Goal: Task Accomplishment & Management: Use online tool/utility

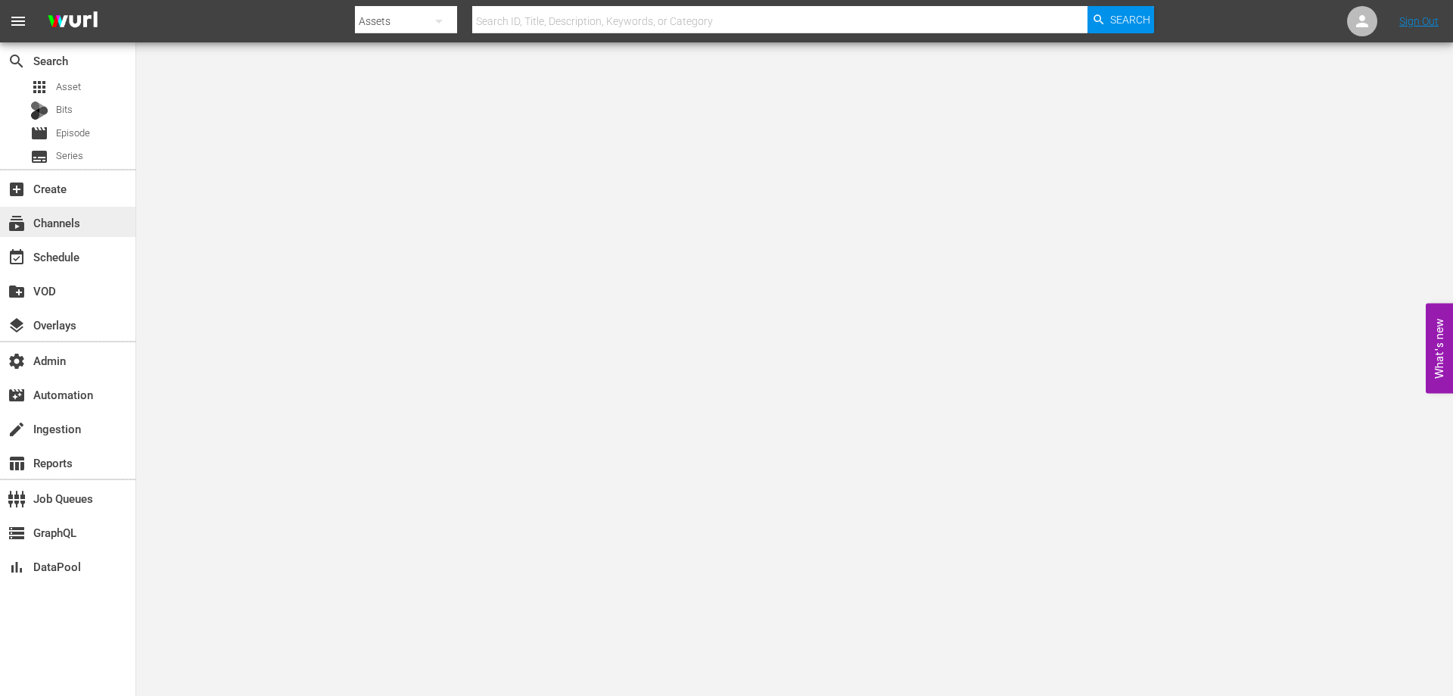
click at [112, 226] on div "subscriptions Channels" at bounding box center [67, 222] width 135 height 30
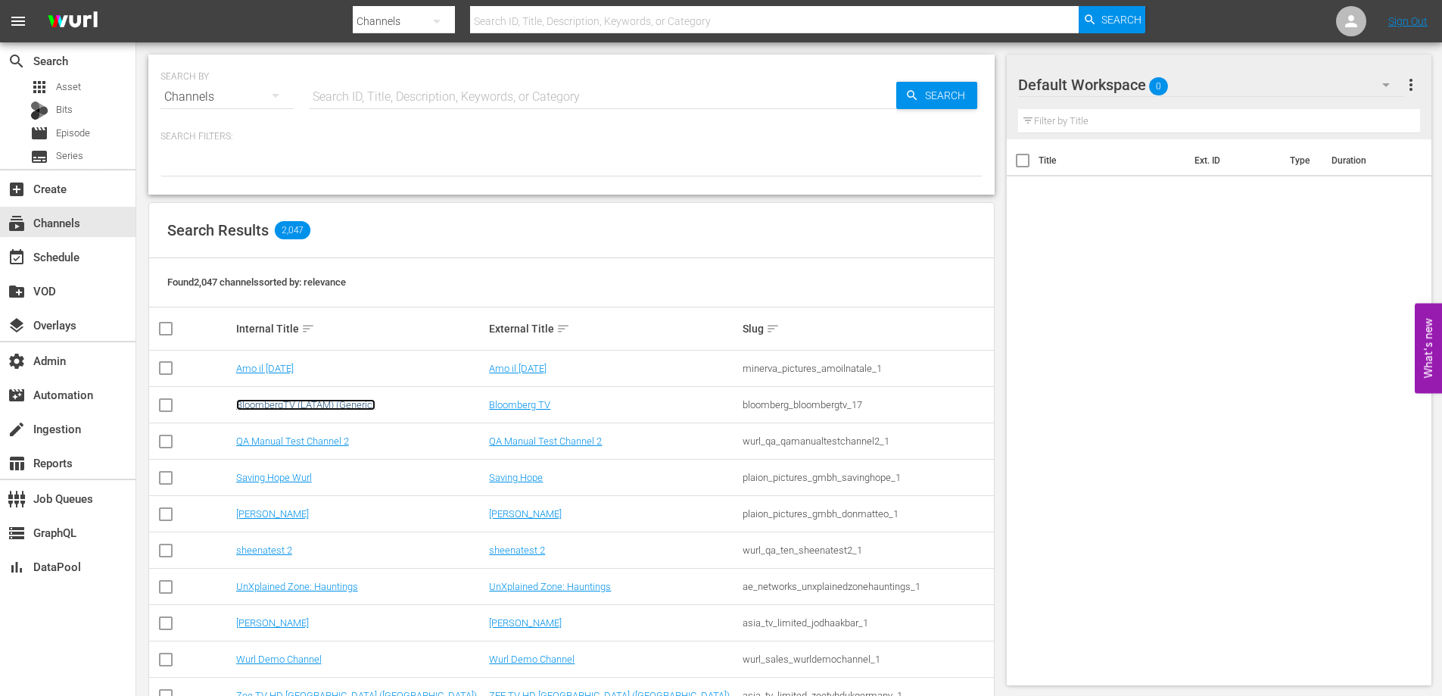
click at [288, 410] on link "BloombergTV (LATAM) (Generic)" at bounding box center [305, 404] width 139 height 11
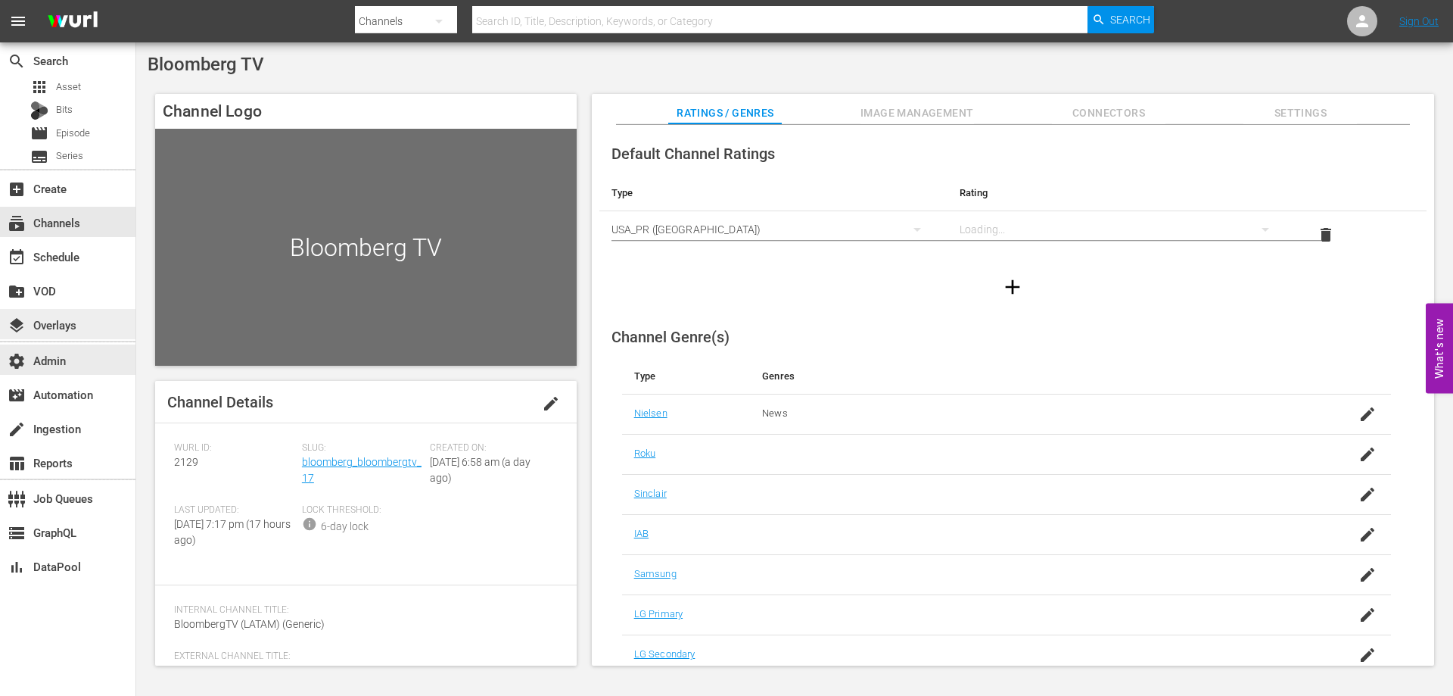
click at [60, 329] on div "layers Overlays" at bounding box center [42, 323] width 85 height 14
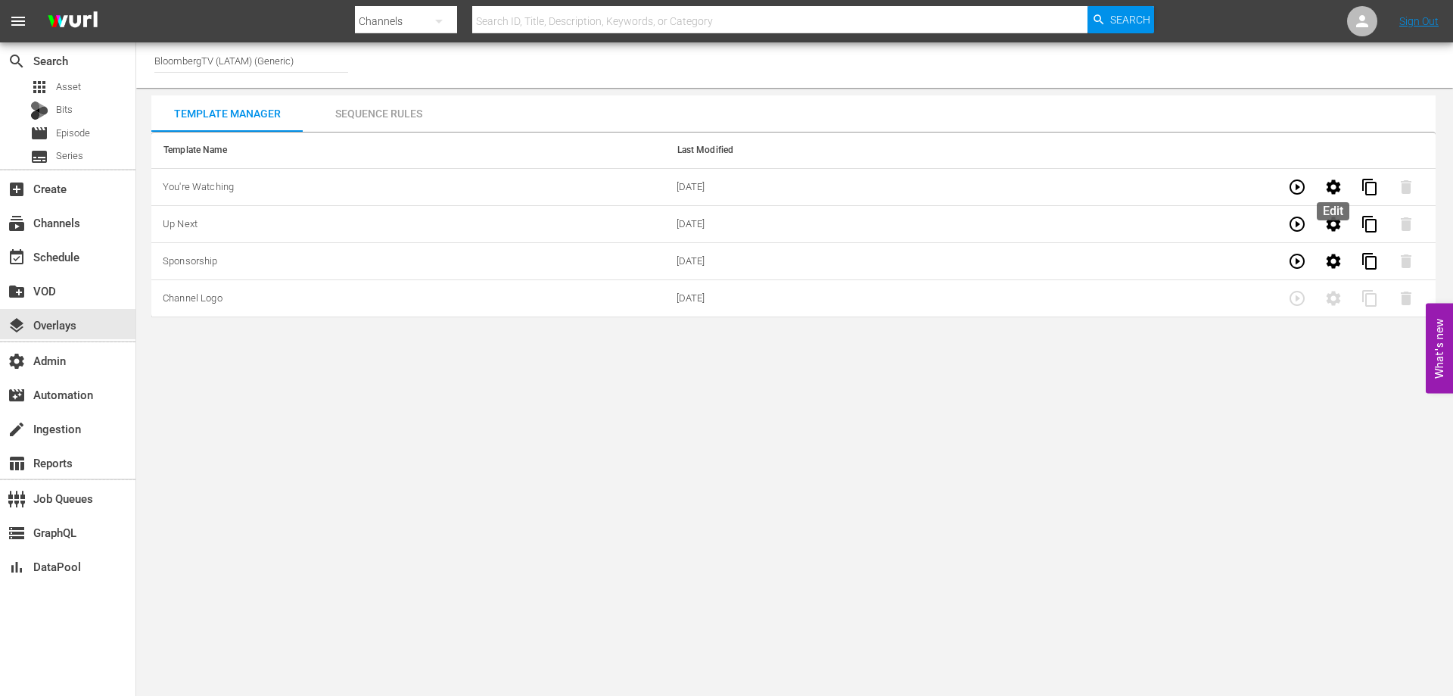
click at [1334, 197] on button "button" at bounding box center [1334, 187] width 36 height 36
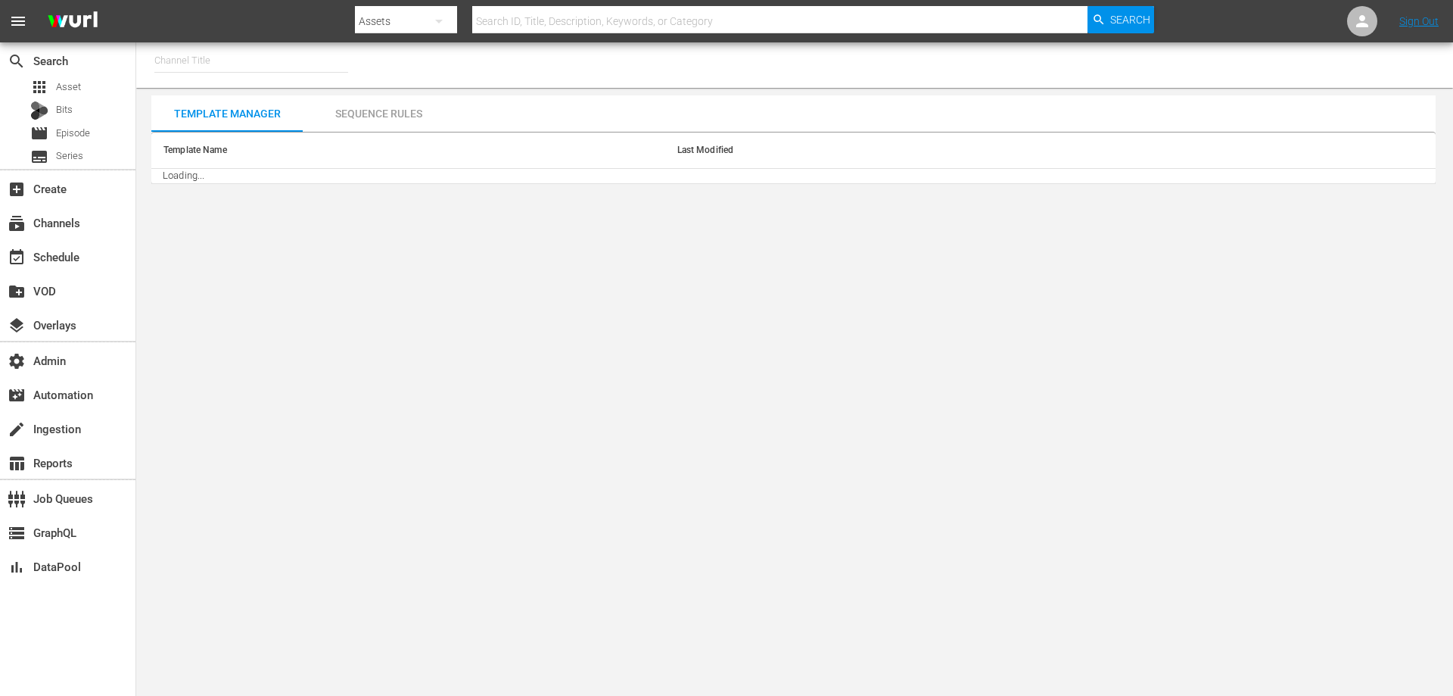
type input "Donut (1195)"
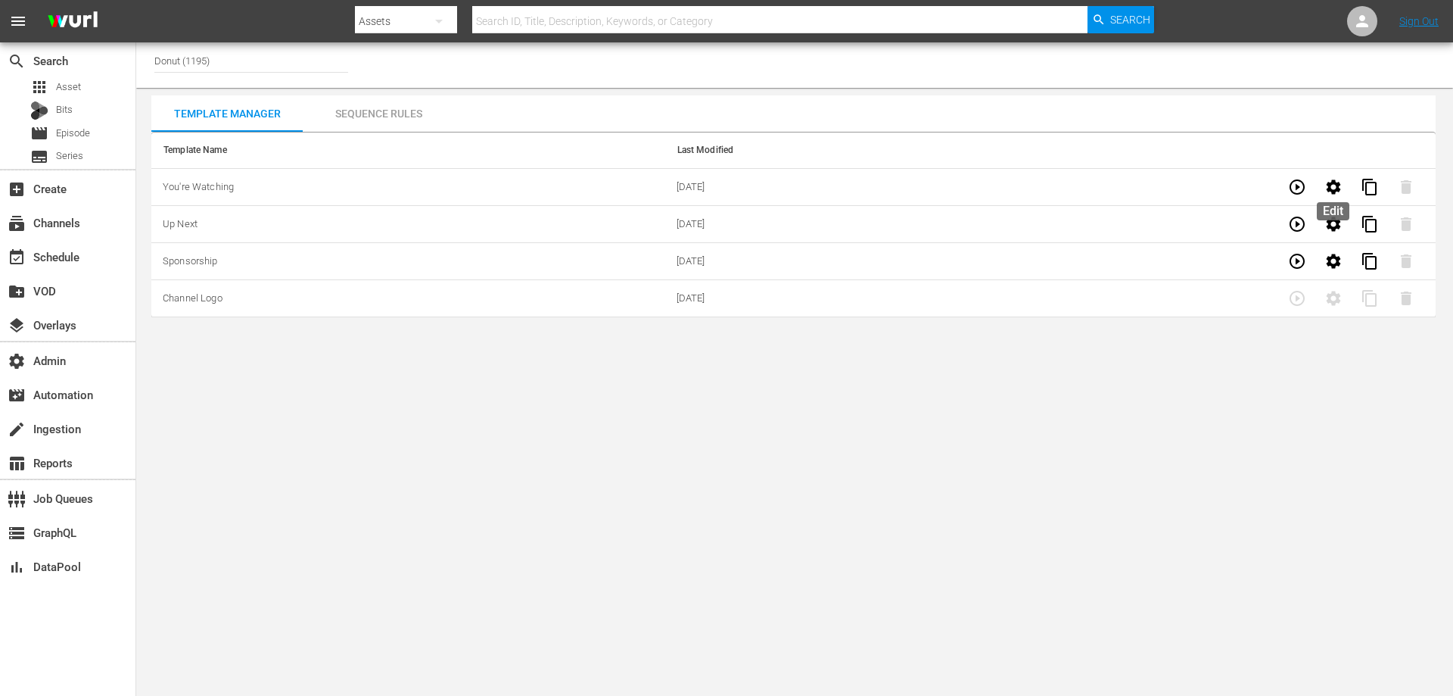
click at [1325, 194] on icon "button" at bounding box center [1334, 187] width 18 height 18
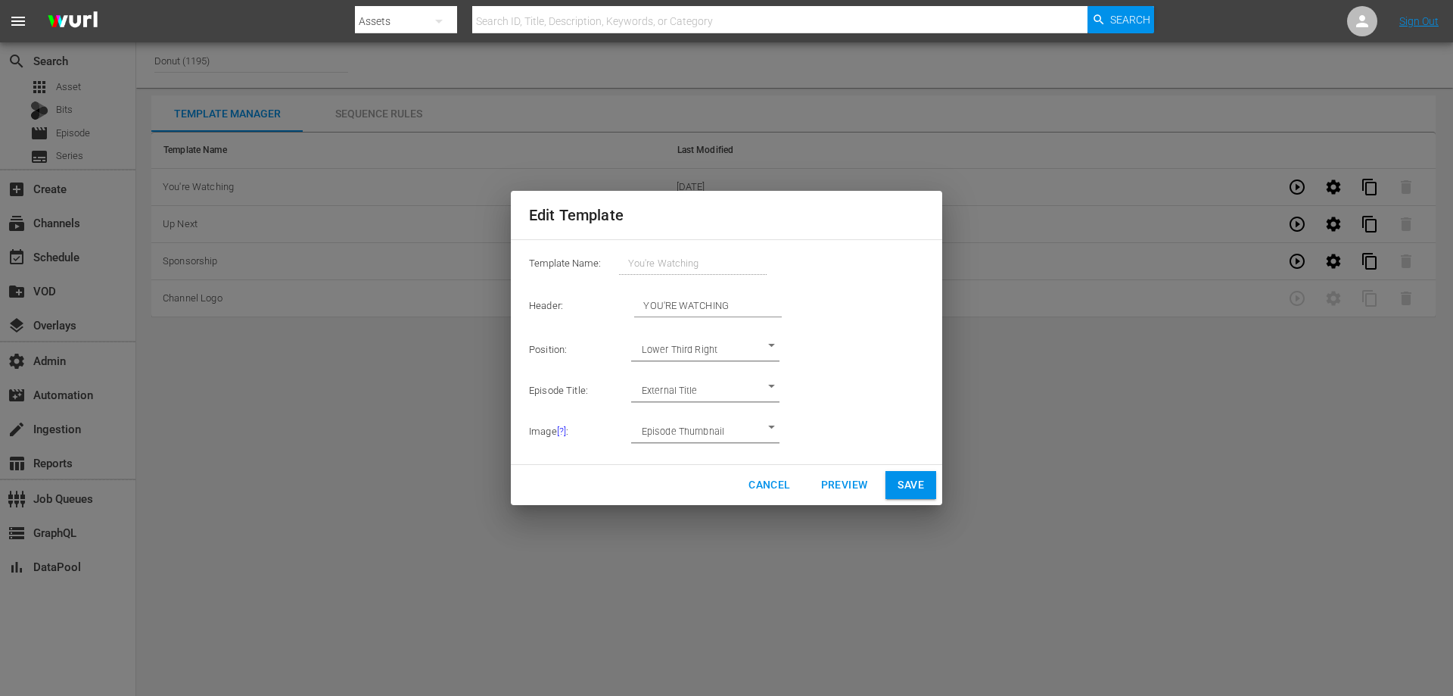
click at [756, 494] on span "Cancel" at bounding box center [770, 484] width 42 height 19
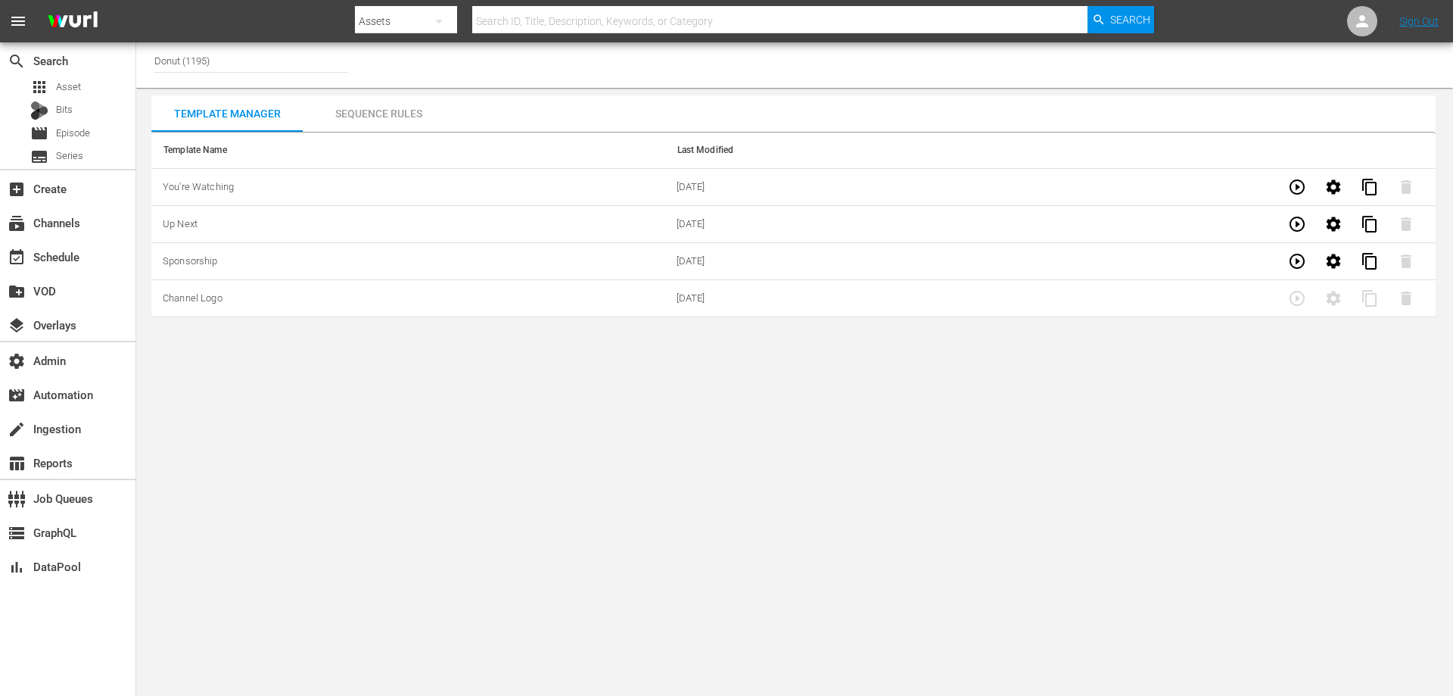
click at [368, 111] on div "Sequence Rules" at bounding box center [378, 113] width 151 height 36
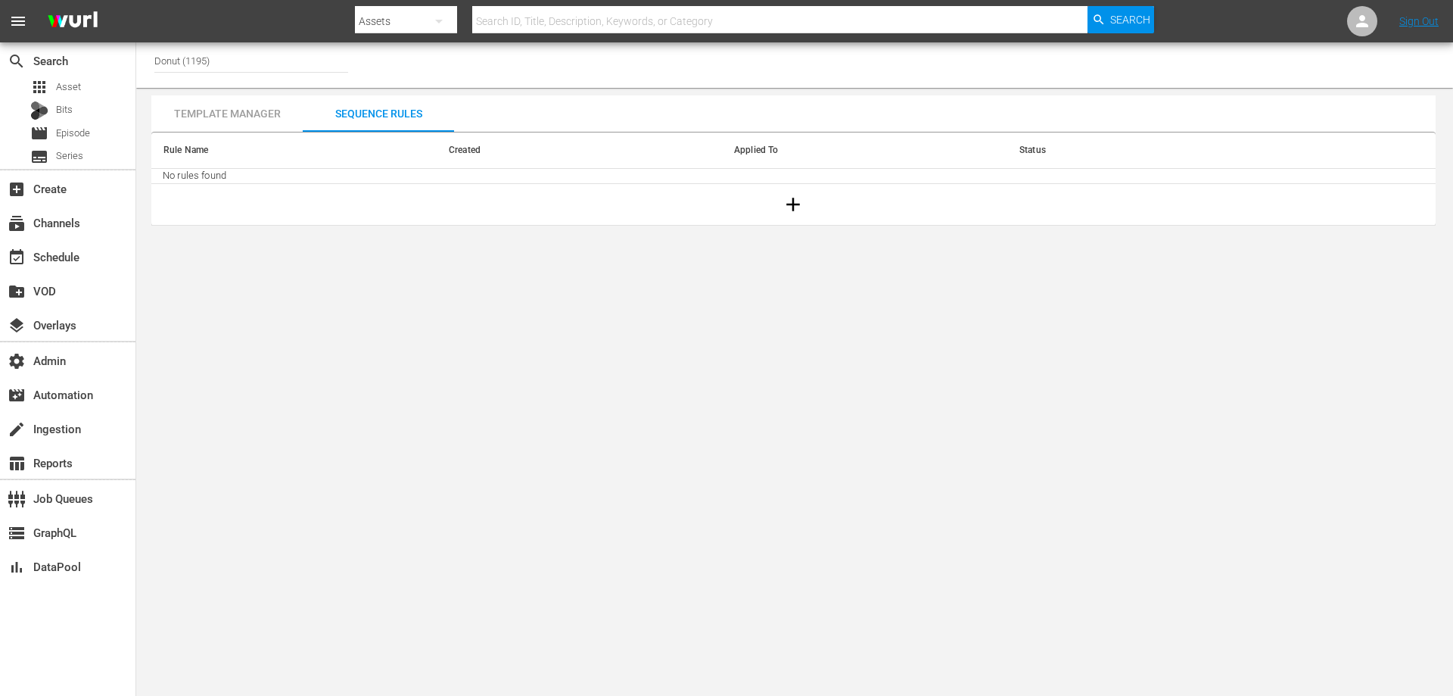
click at [233, 118] on div "Template Manager" at bounding box center [226, 113] width 151 height 36
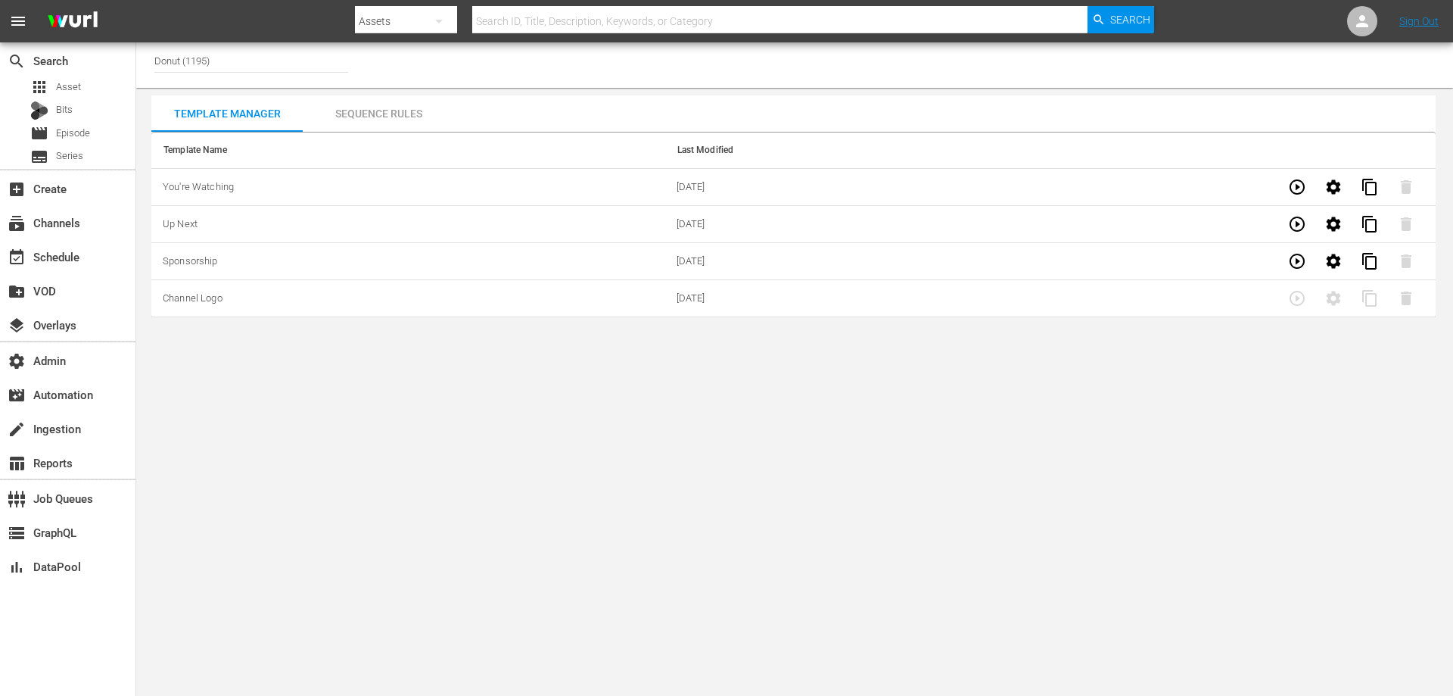
click at [397, 121] on div "Sequence Rules" at bounding box center [378, 113] width 151 height 36
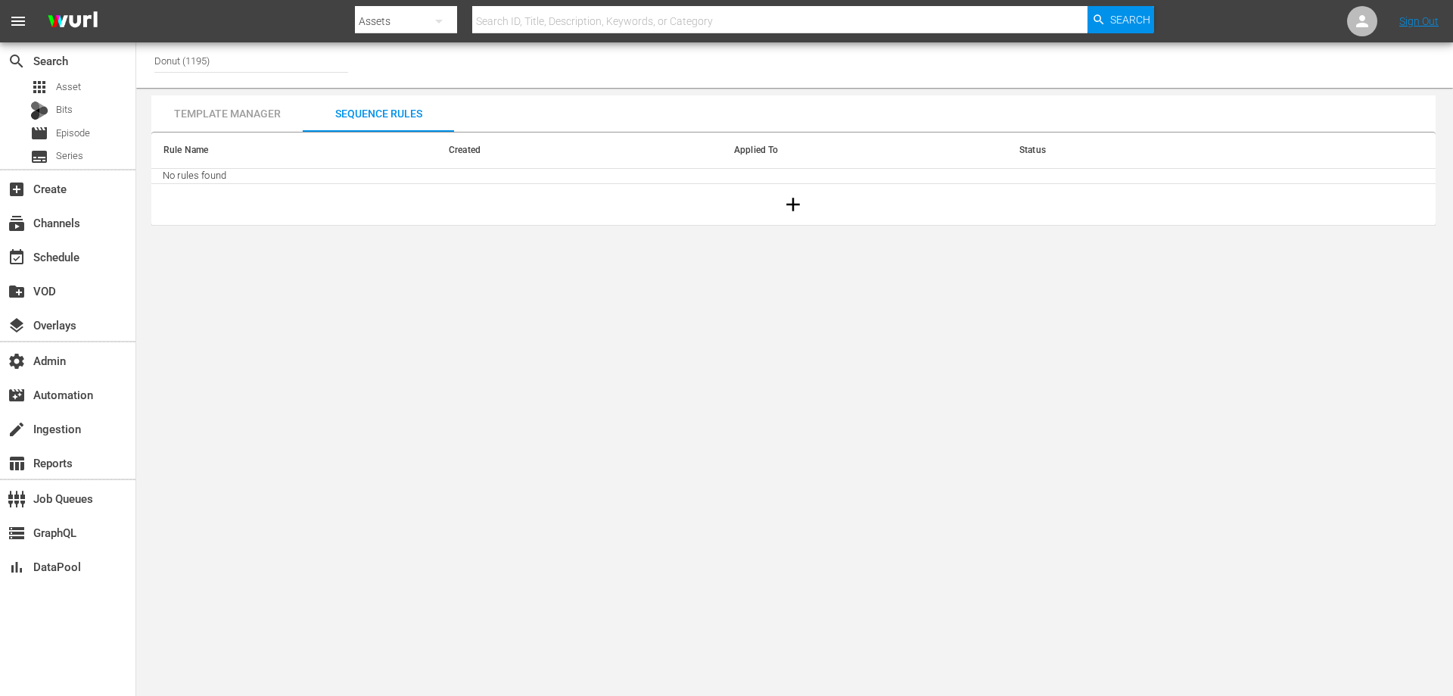
click at [256, 121] on div "Template Manager" at bounding box center [226, 113] width 151 height 36
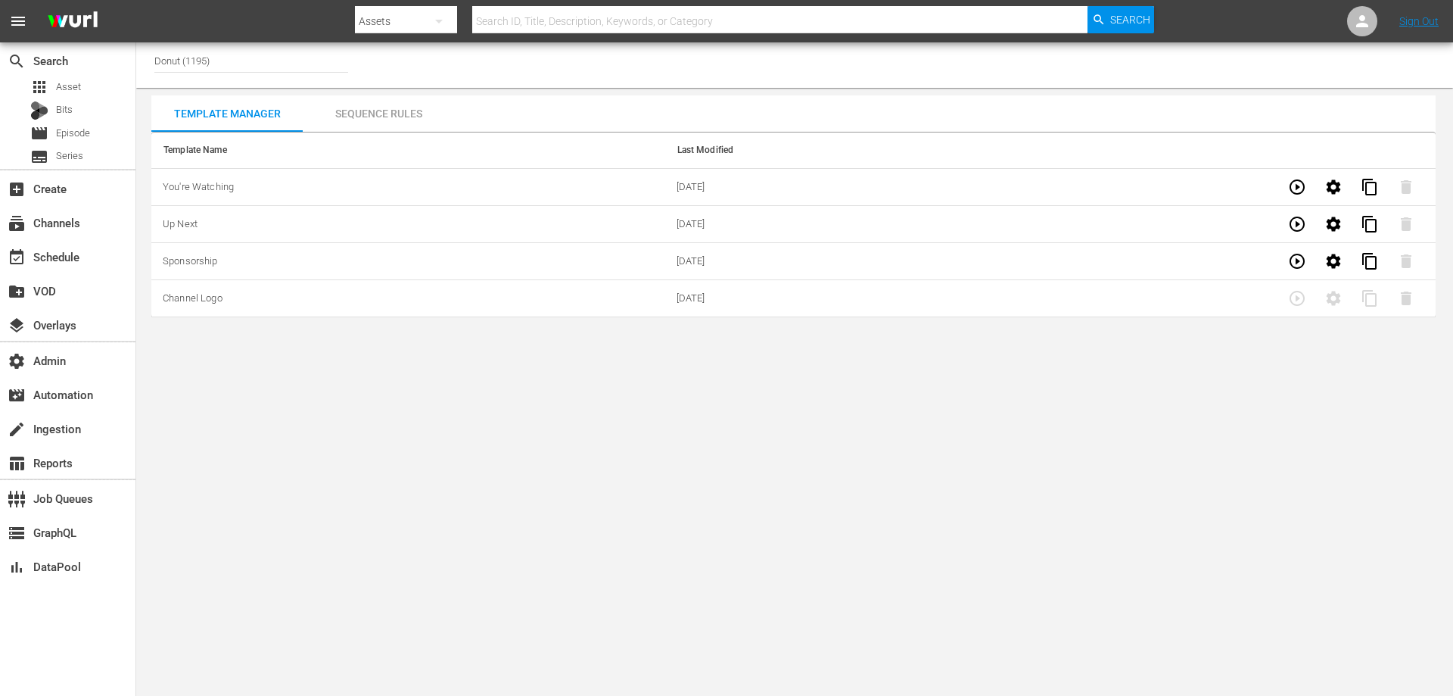
click at [374, 120] on div "Sequence Rules" at bounding box center [378, 113] width 151 height 36
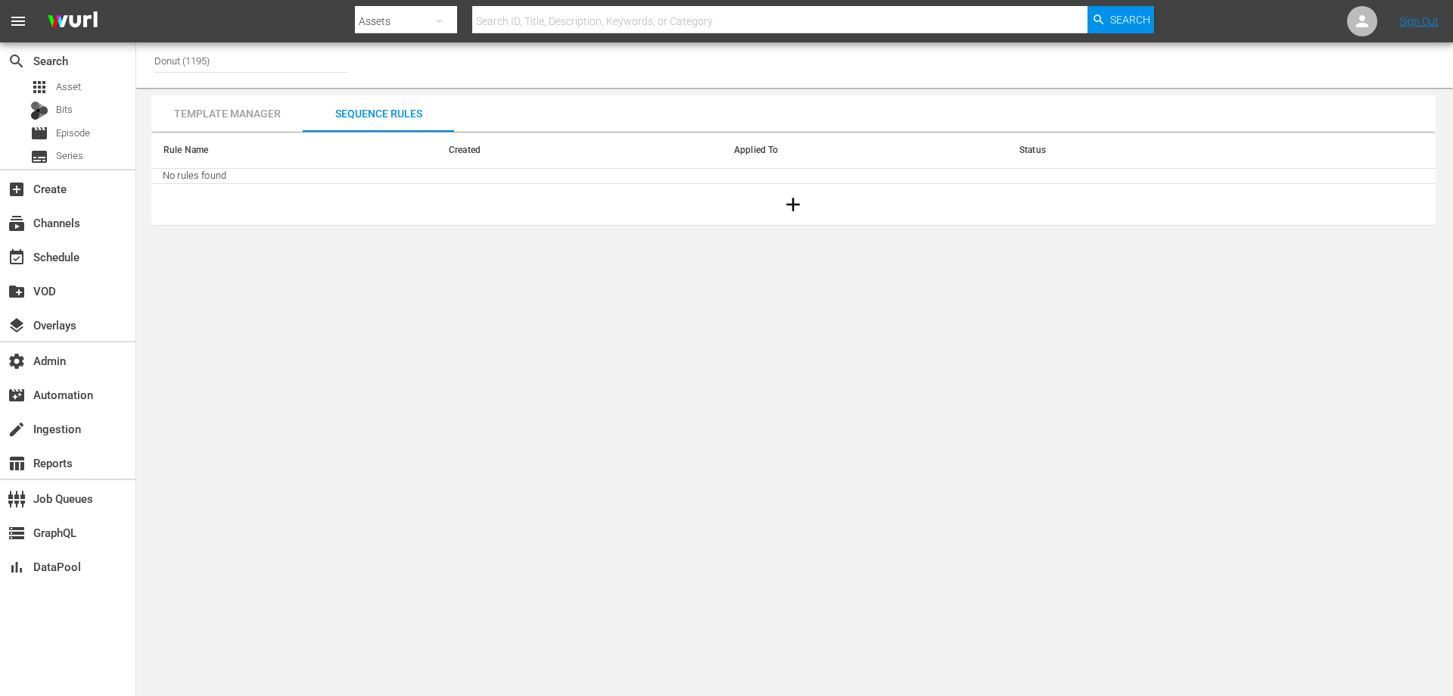
click at [231, 113] on div "Template Manager" at bounding box center [226, 113] width 151 height 36
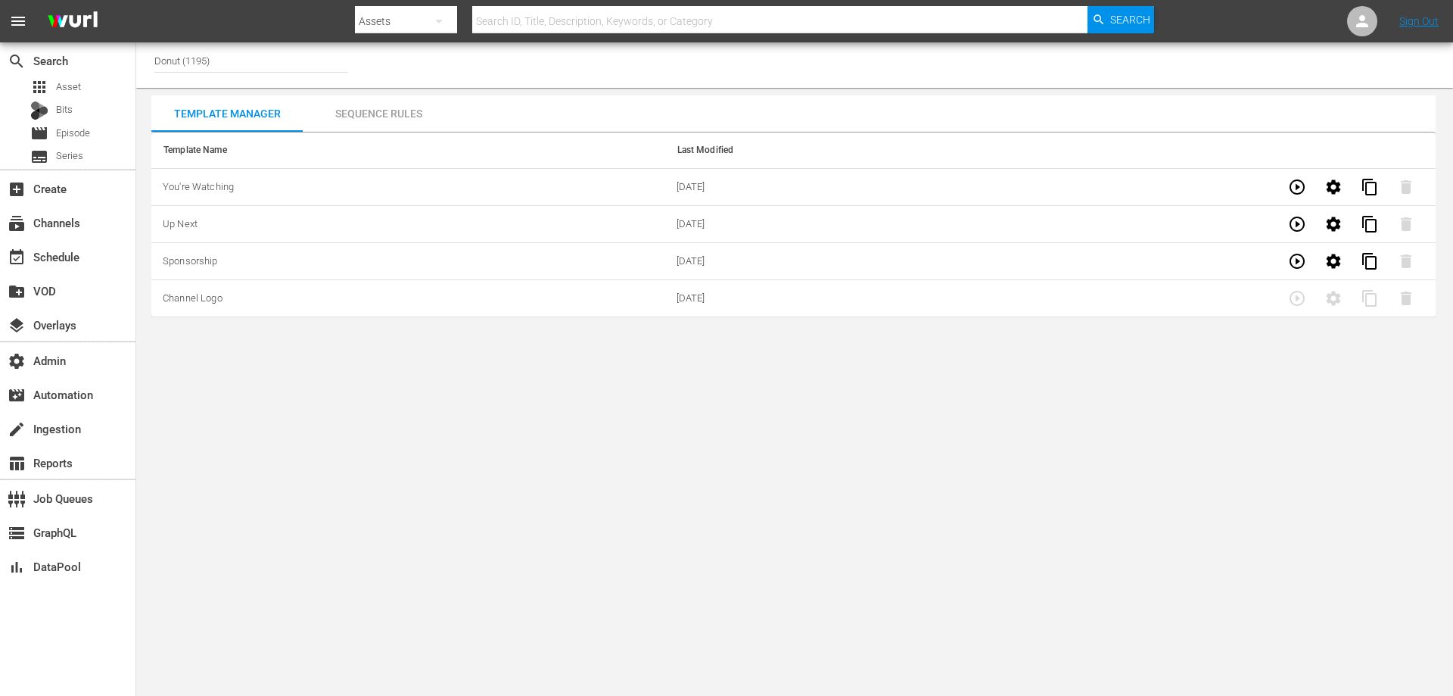
click at [1338, 191] on icon "button" at bounding box center [1333, 186] width 14 height 14
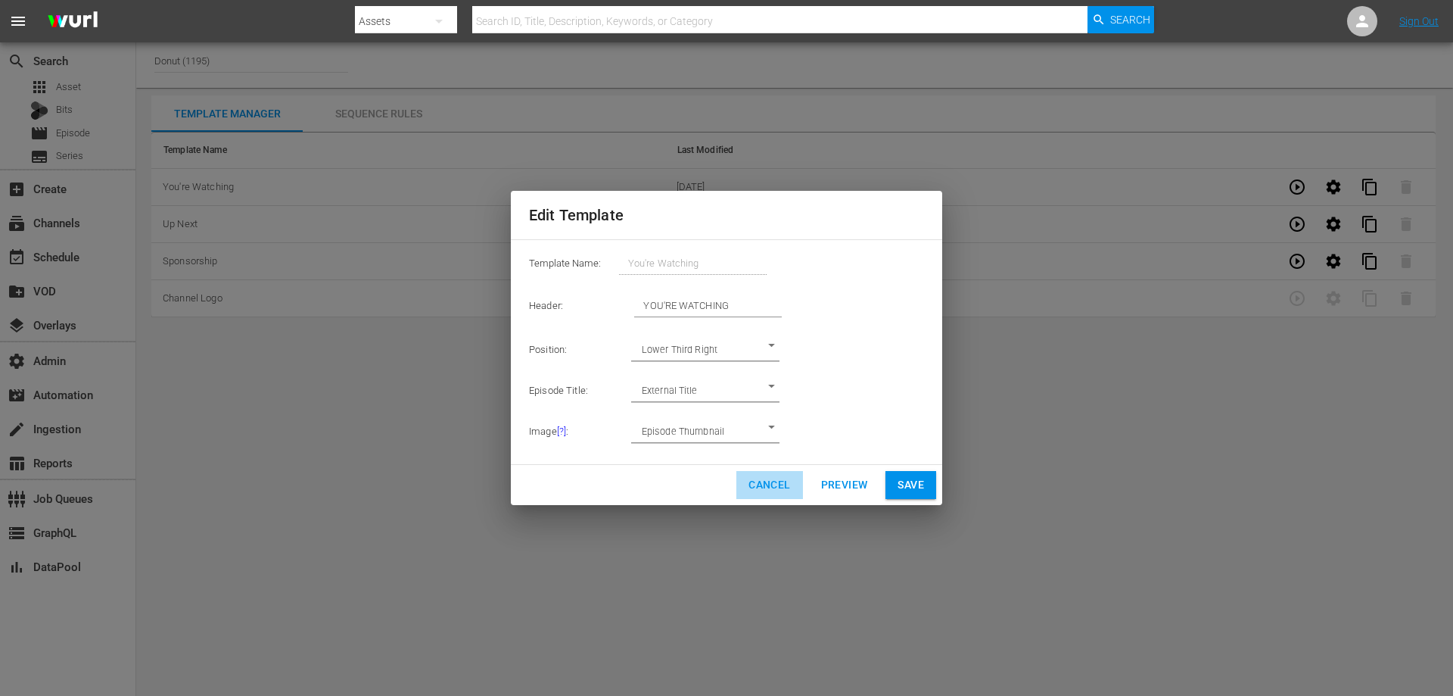
click at [760, 491] on span "Cancel" at bounding box center [770, 484] width 42 height 19
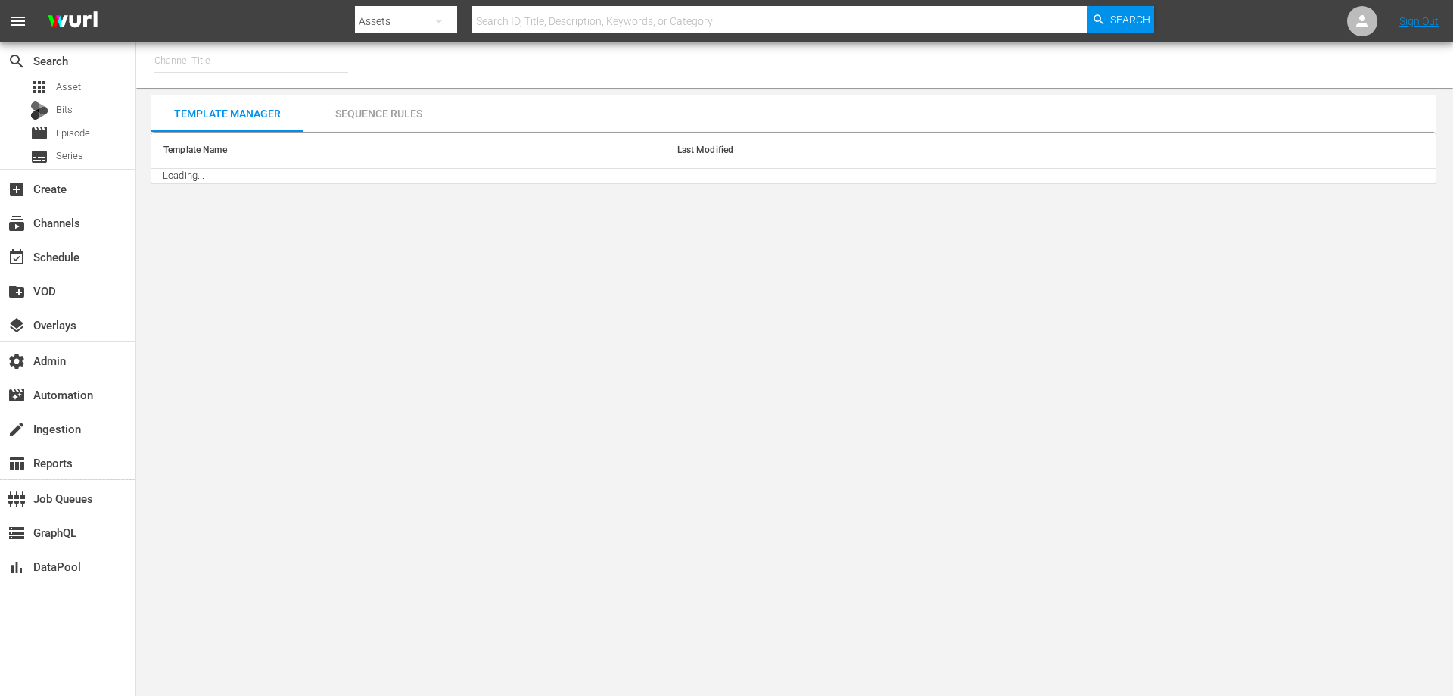
type input "Bigtime - PL (1408)"
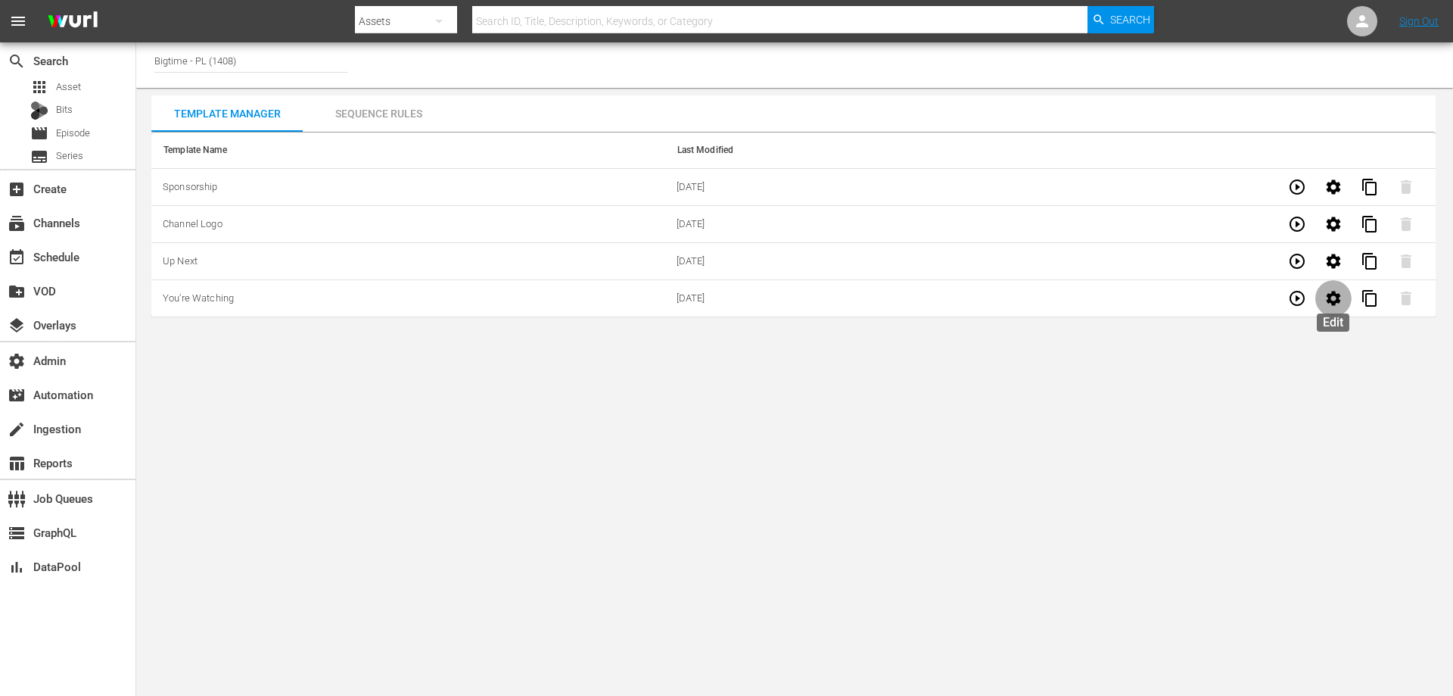
click at [1331, 301] on icon "button" at bounding box center [1333, 298] width 14 height 14
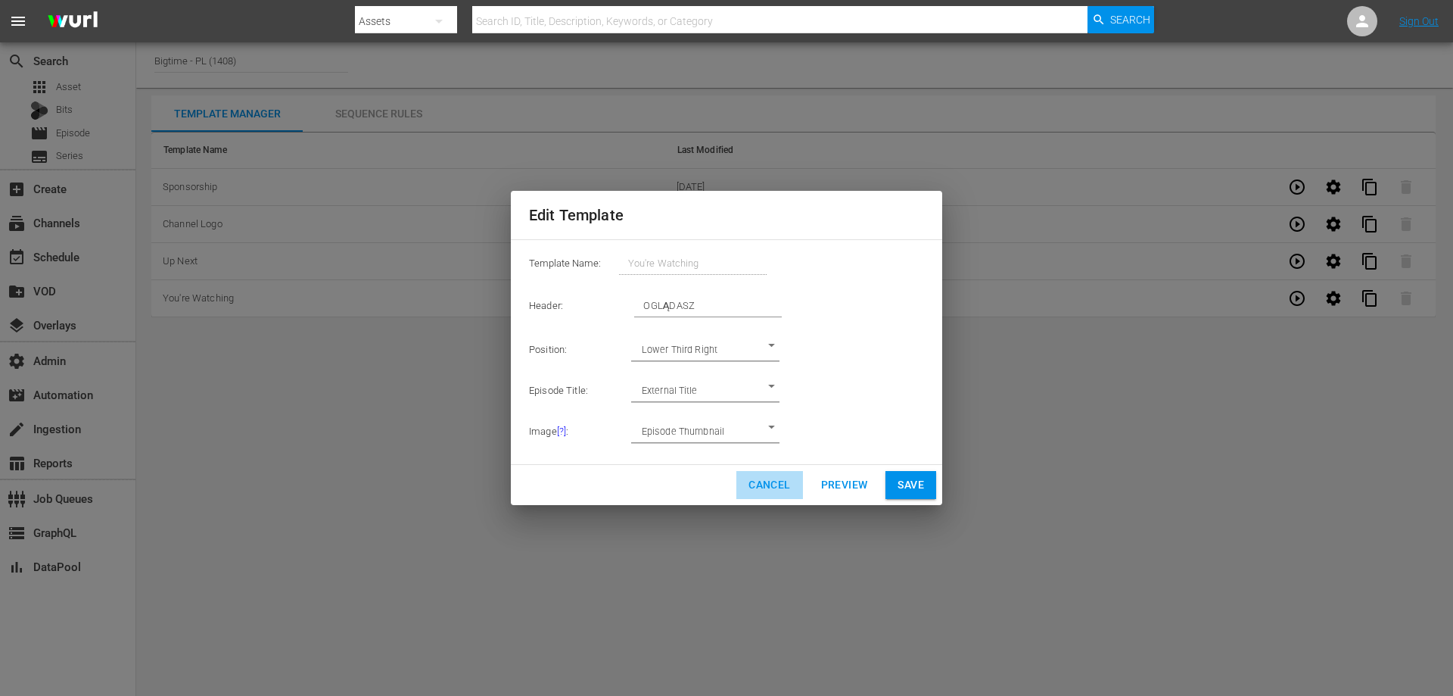
click at [761, 493] on span "Cancel" at bounding box center [770, 484] width 42 height 19
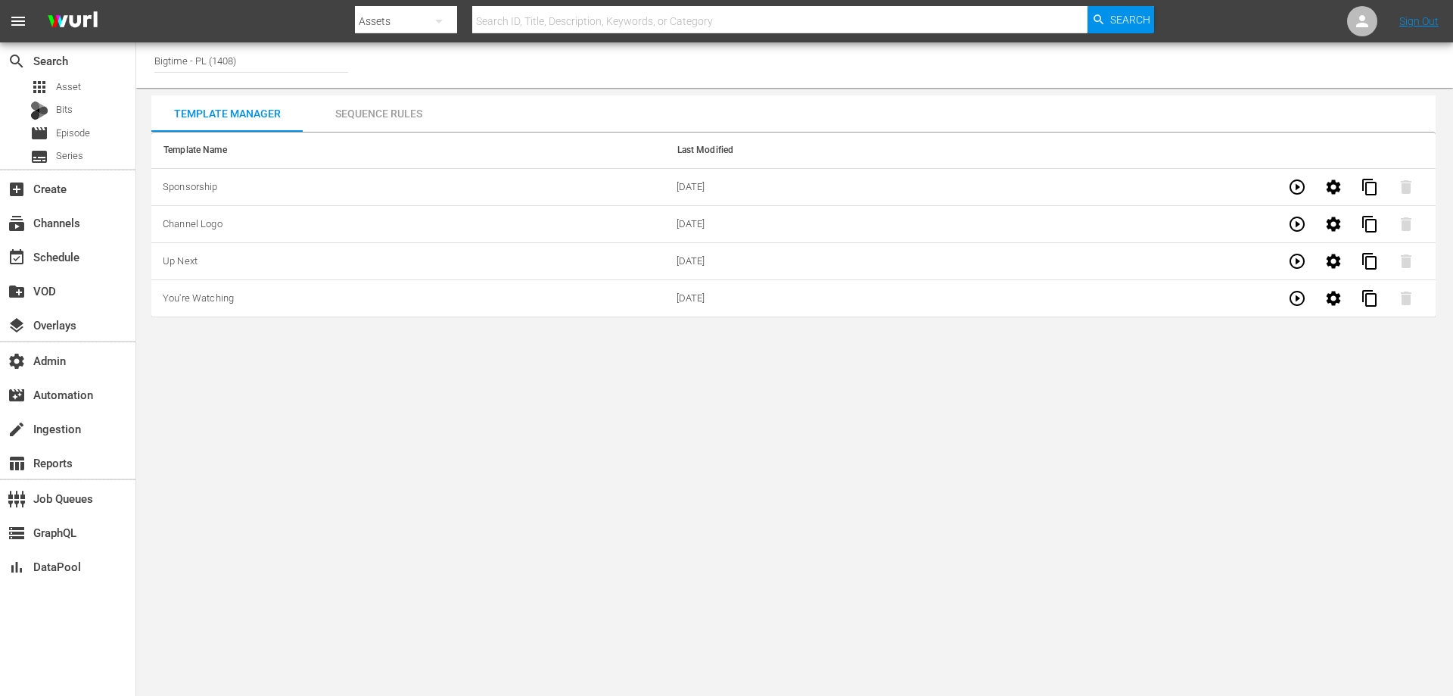
click at [370, 120] on div "Sequence Rules" at bounding box center [378, 113] width 151 height 36
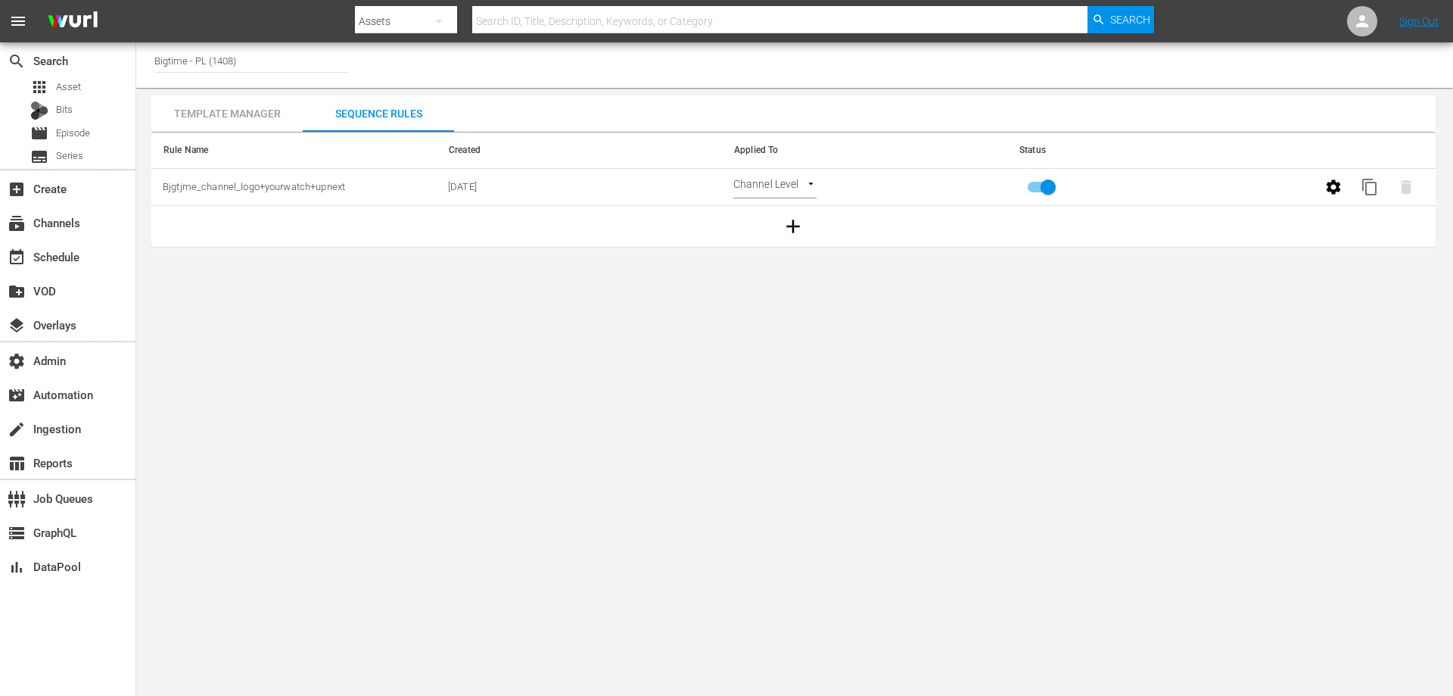
click at [249, 111] on div "Template Manager" at bounding box center [226, 113] width 151 height 36
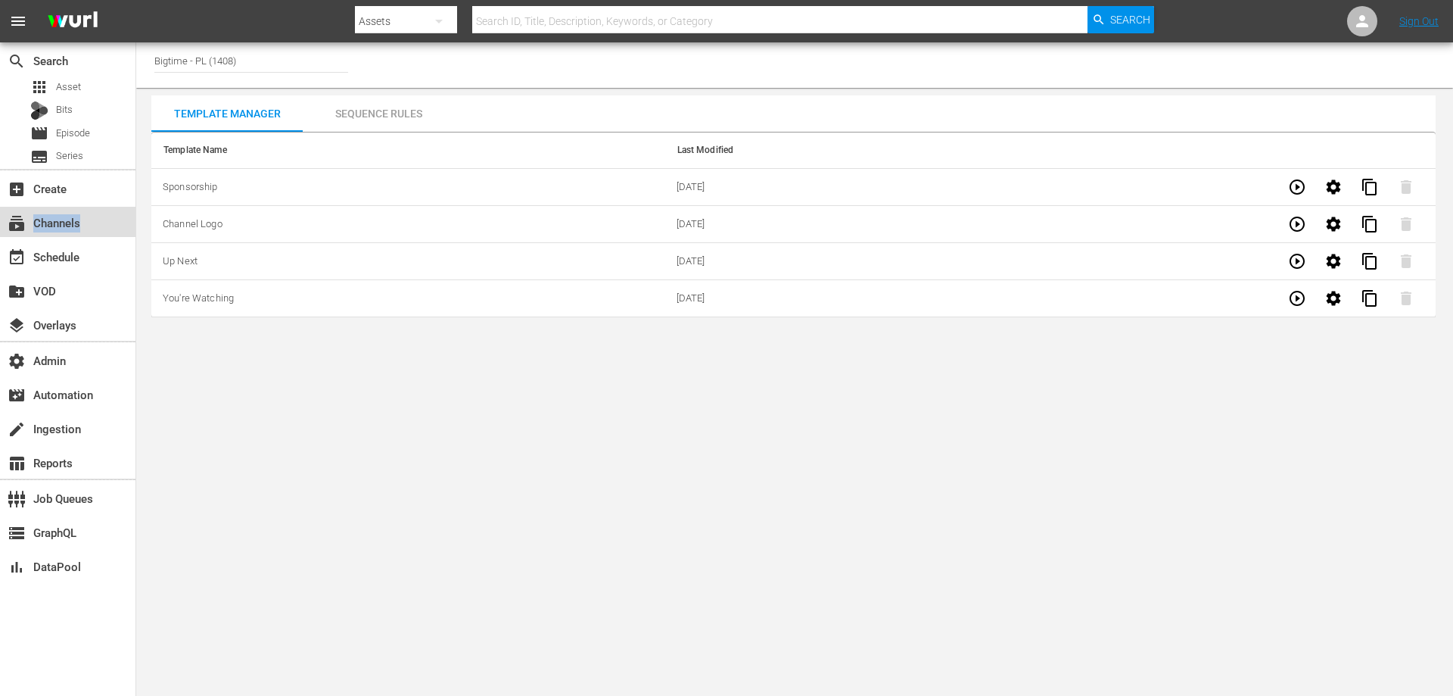
click at [82, 226] on div "subscriptions Channels" at bounding box center [42, 220] width 85 height 14
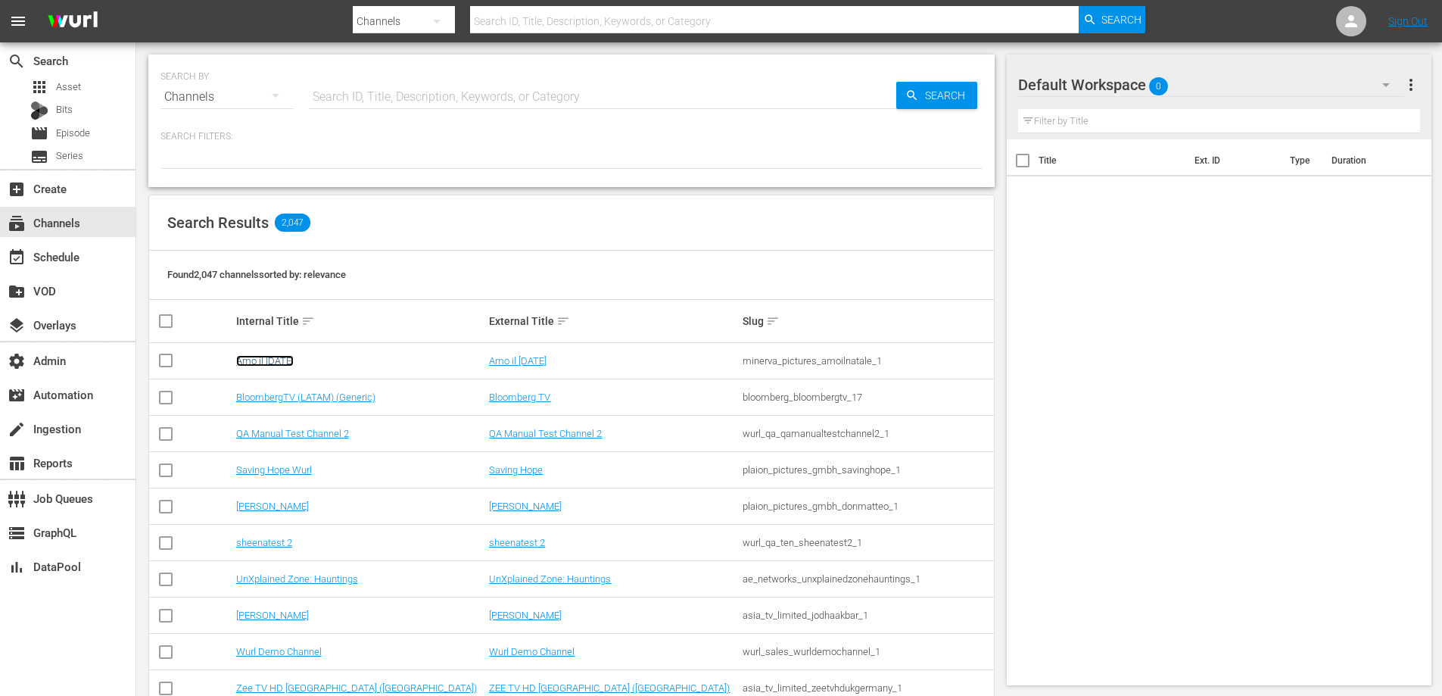
click at [278, 358] on link "Amo il Natale" at bounding box center [265, 360] width 58 height 11
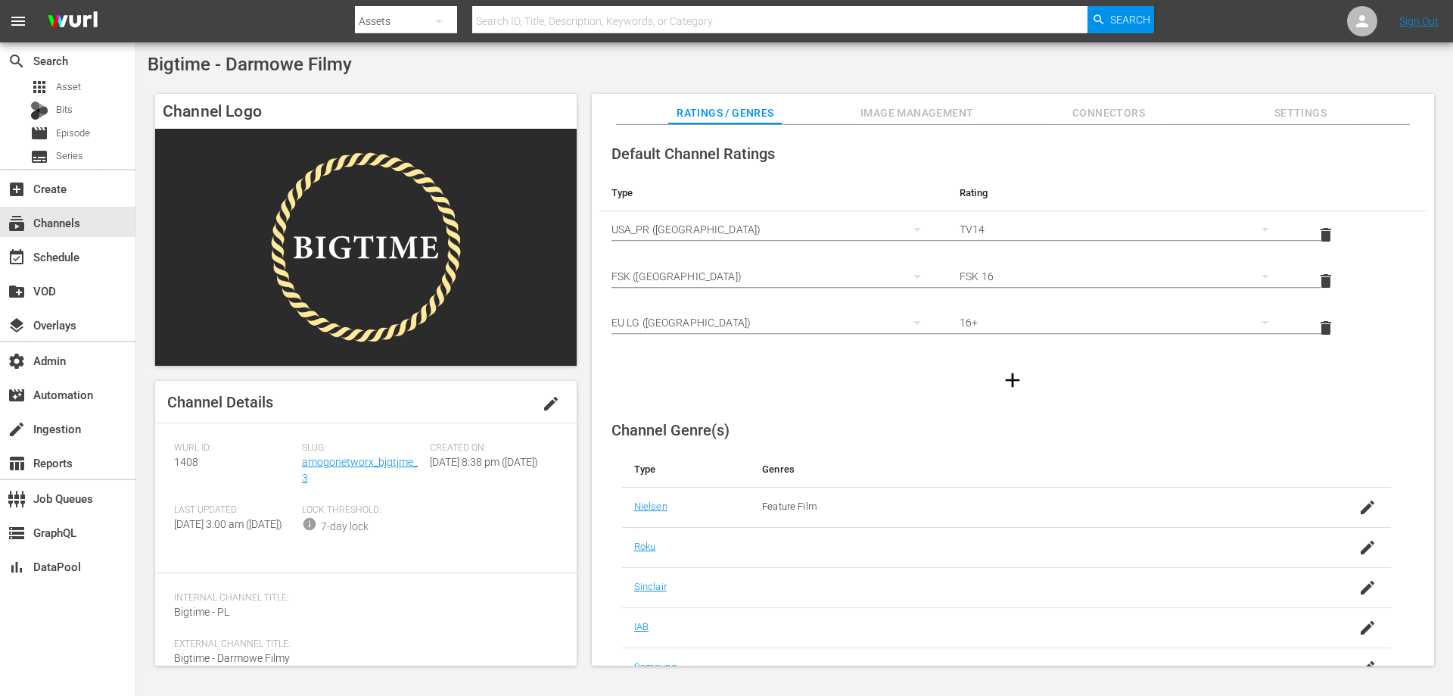
click at [378, 471] on div "Slug: amogonetworx_bjgtjme_3" at bounding box center [366, 473] width 128 height 62
click at [374, 465] on link "amogonetworx_bjgtjme_3" at bounding box center [360, 470] width 116 height 28
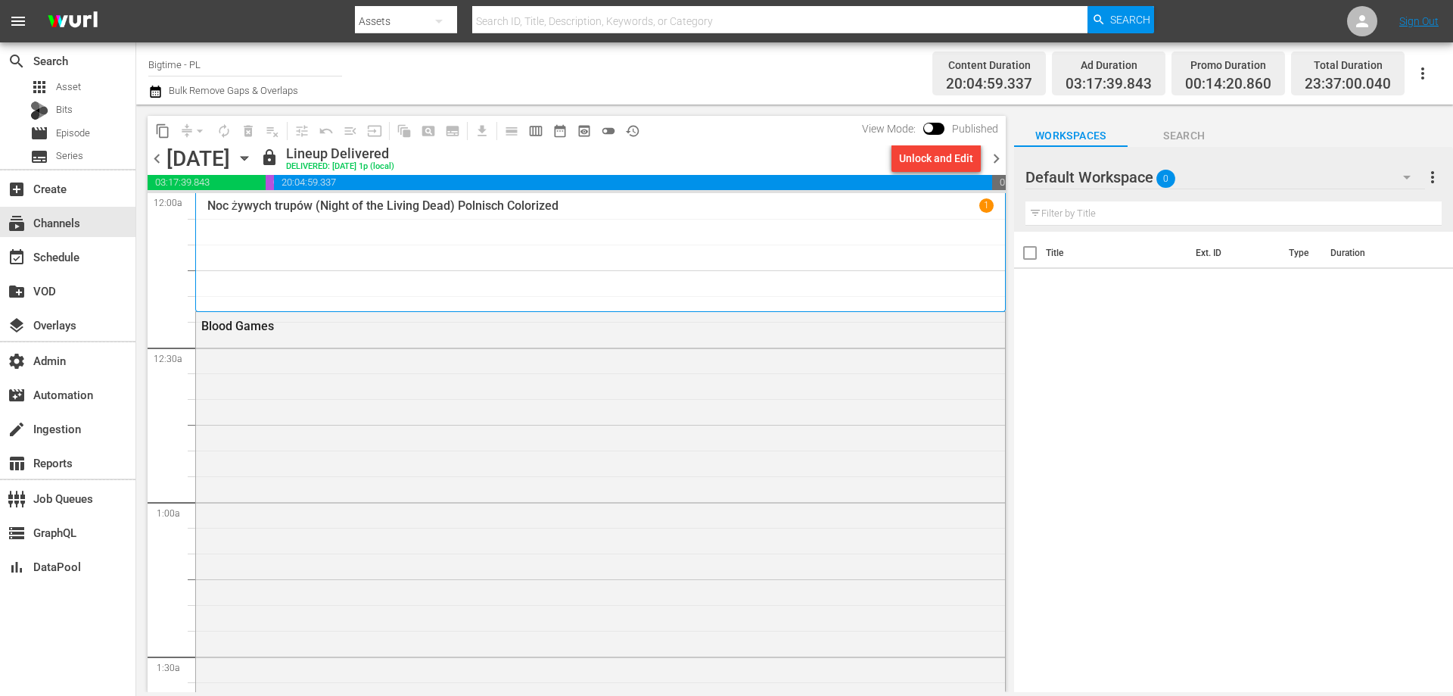
click at [1434, 71] on button "button" at bounding box center [1423, 73] width 36 height 36
click at [1326, 157] on div "Channel JSON (S3Redir)" at bounding box center [1319, 156] width 145 height 27
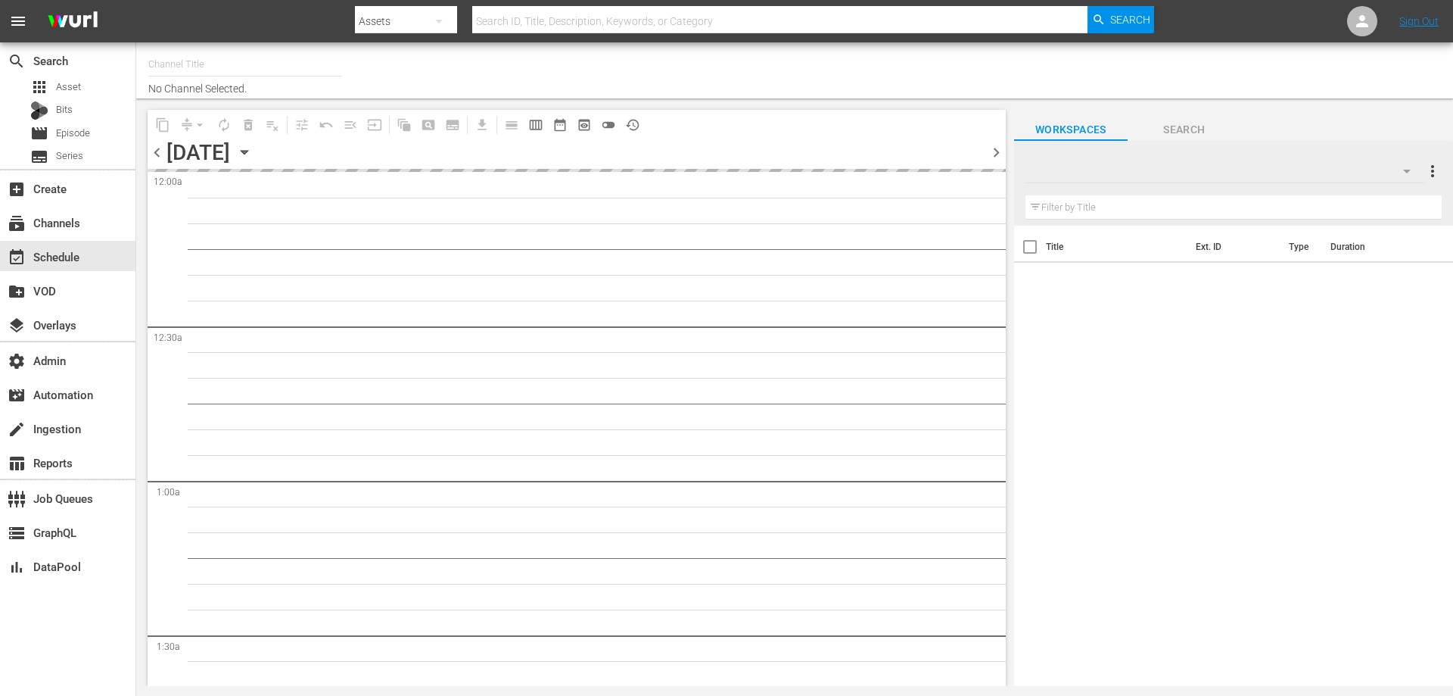
type input "TCL-VIZIO-Plex-VIDAA - Spark - Light & Love (939)"
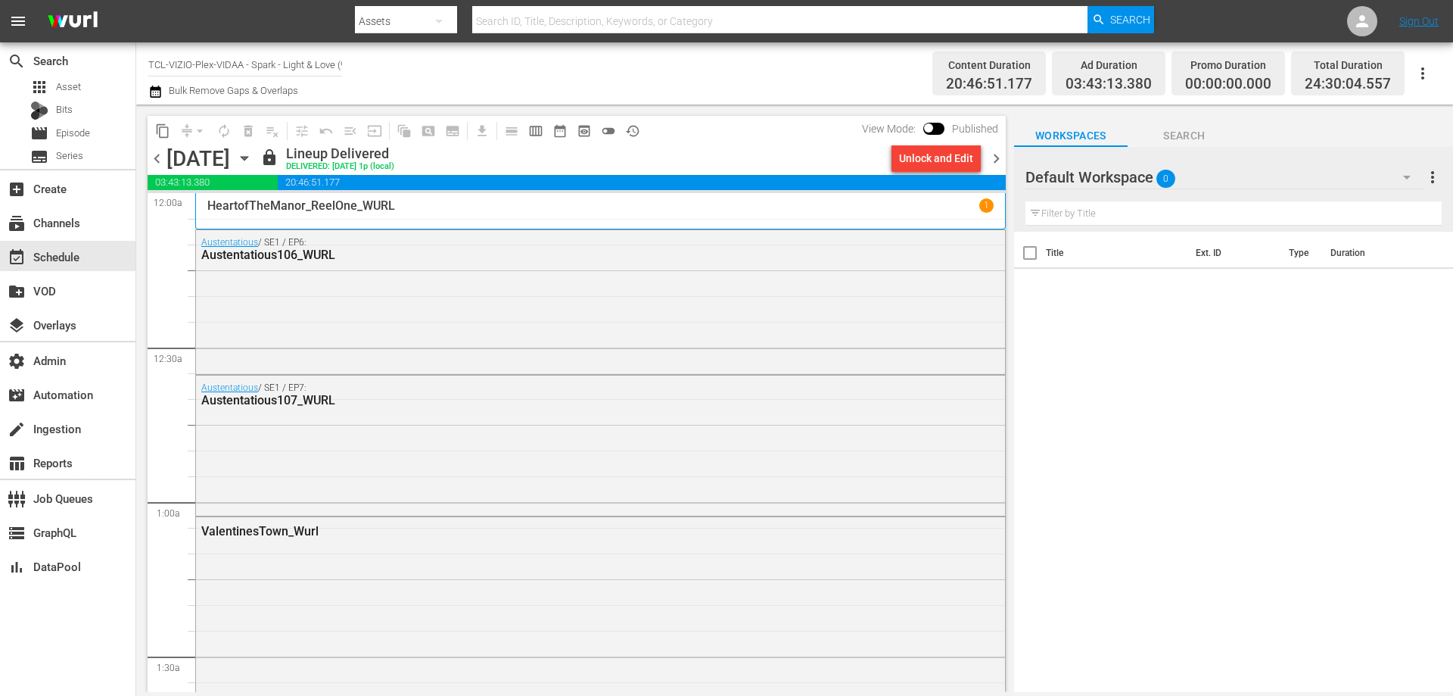
click at [1414, 83] on button "button" at bounding box center [1423, 73] width 36 height 36
click at [1323, 167] on div "Channel JSON (S3Redir)" at bounding box center [1319, 156] width 145 height 27
